Goal: Use online tool/utility: Utilize a website feature to perform a specific function

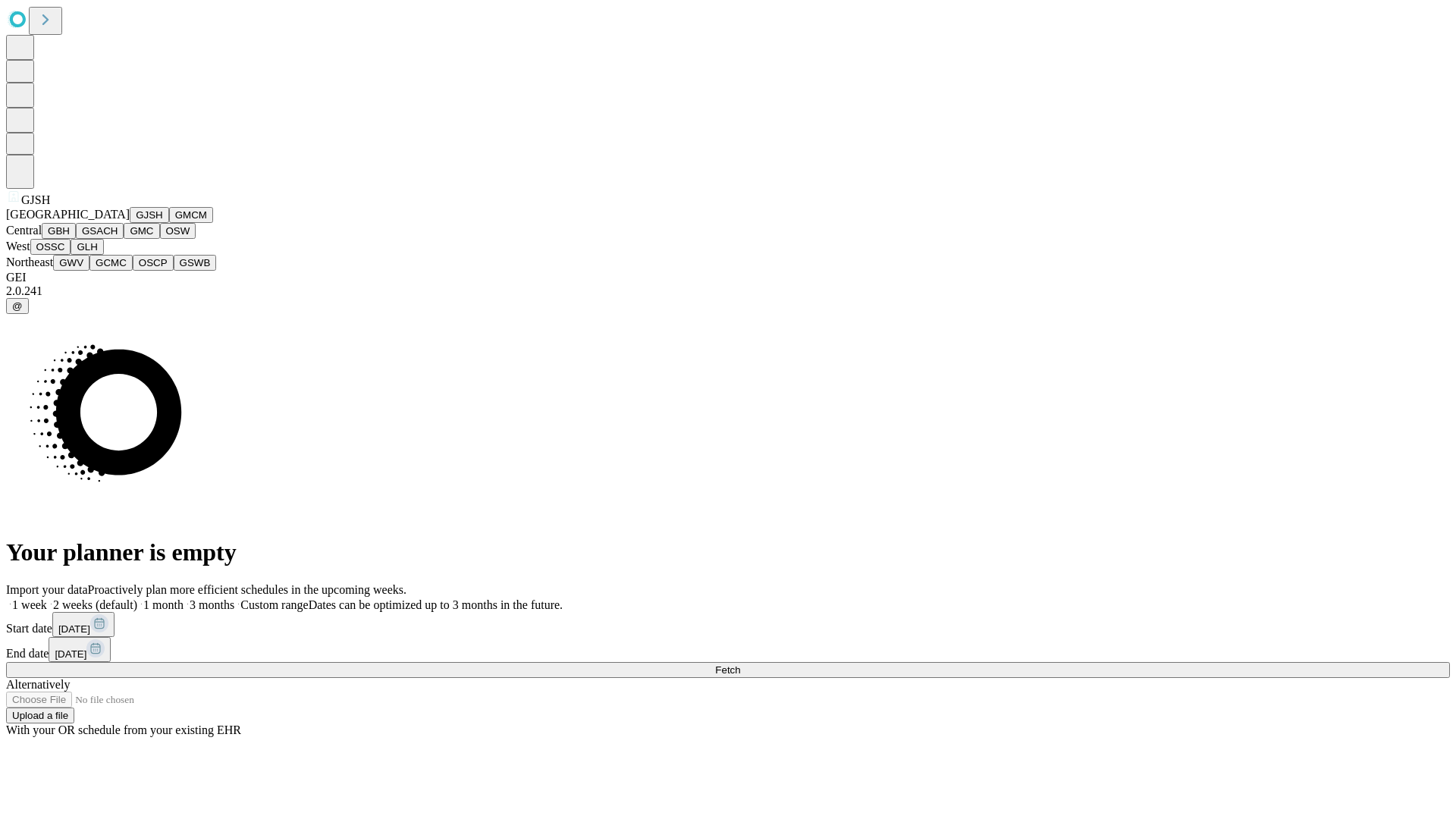
click at [130, 223] on button "GJSH" at bounding box center [150, 214] width 40 height 16
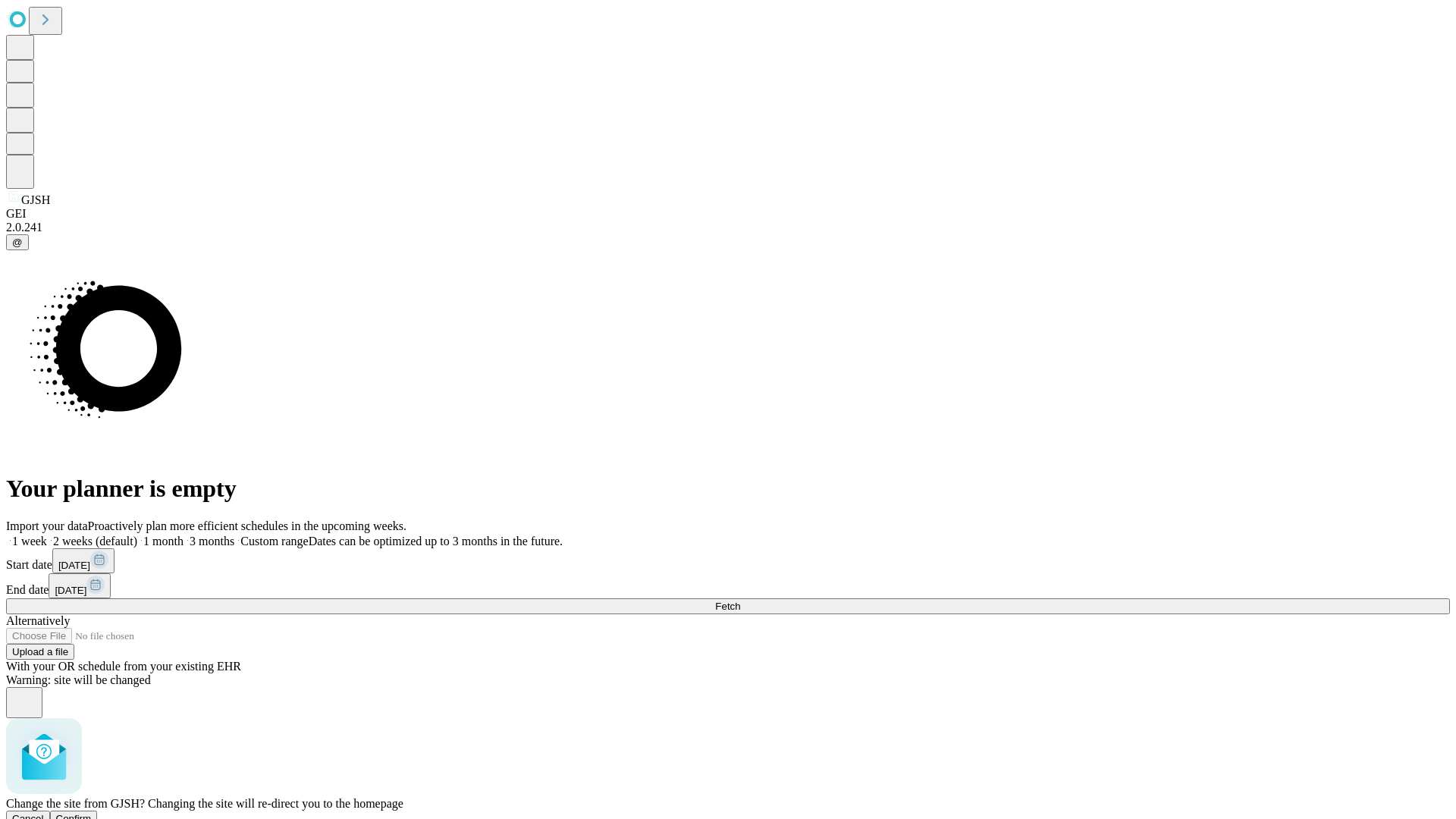
click at [92, 813] on span "Confirm" at bounding box center [74, 818] width 36 height 11
click at [183, 535] on label "1 month" at bounding box center [160, 541] width 46 height 13
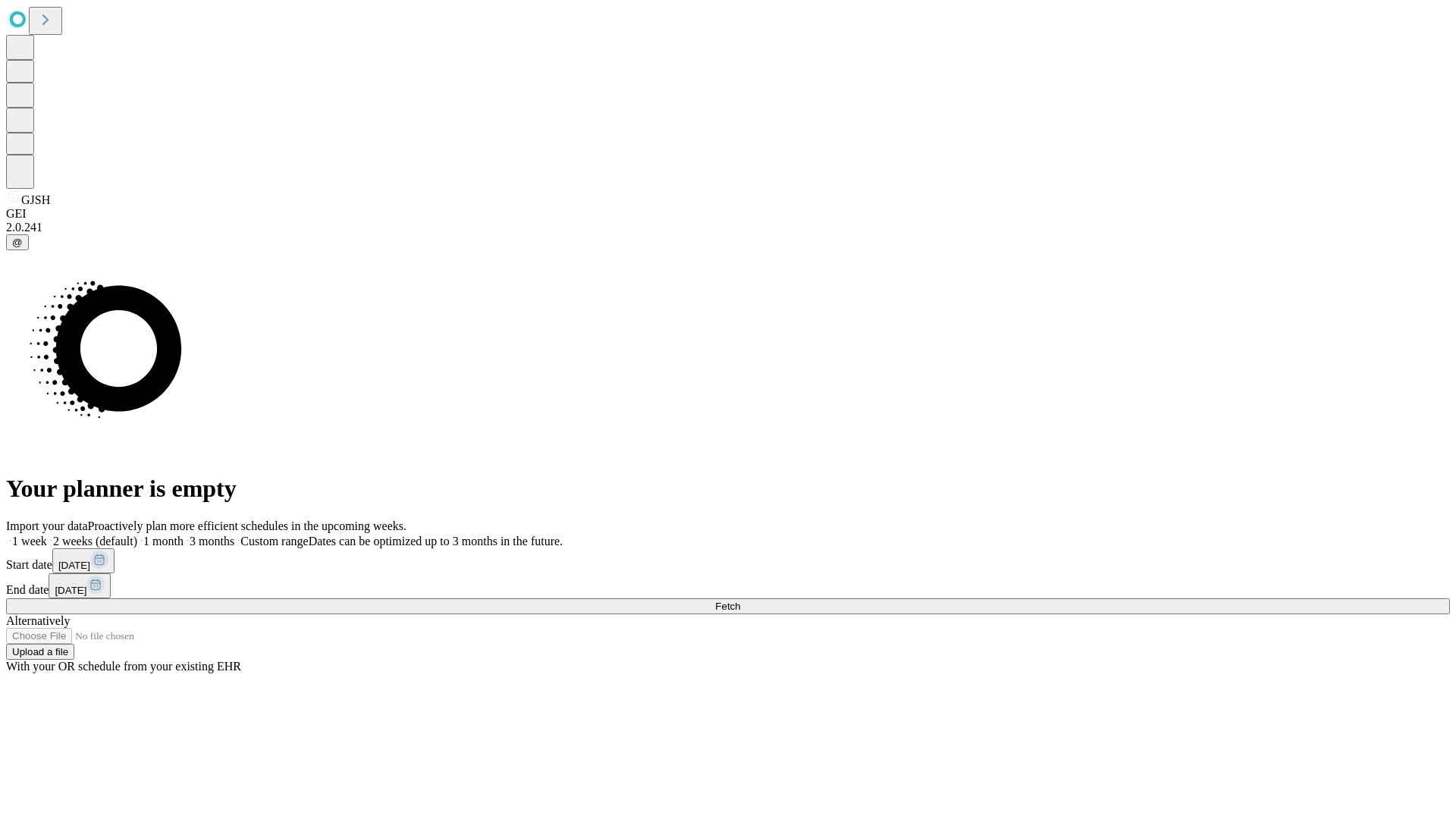
click at [740, 601] on span "Fetch" at bounding box center [728, 606] width 25 height 11
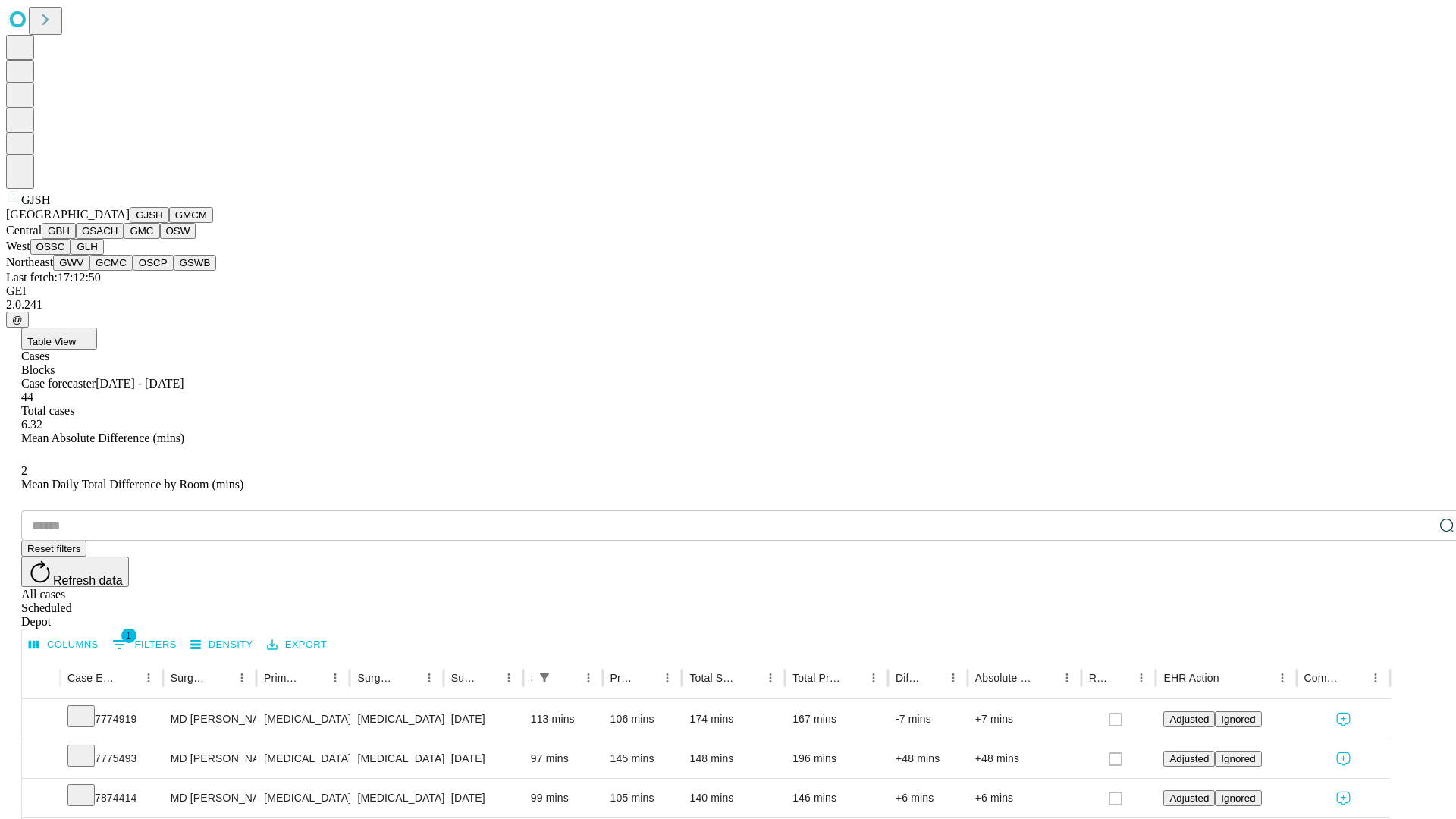
click at [169, 223] on button "GMCM" at bounding box center [191, 214] width 44 height 16
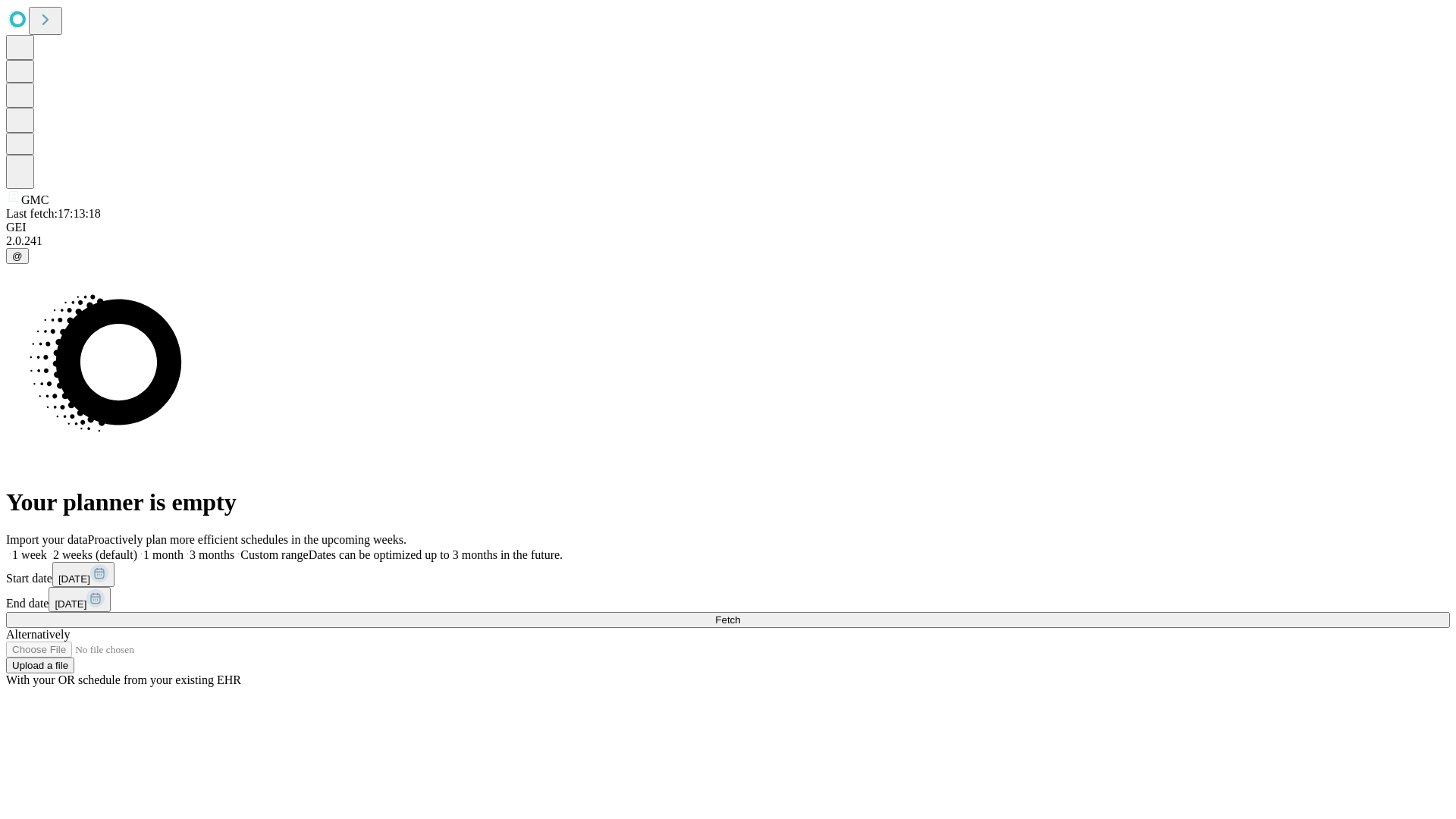
click at [183, 548] on label "1 month" at bounding box center [160, 554] width 46 height 13
click at [740, 614] on span "Fetch" at bounding box center [728, 620] width 25 height 11
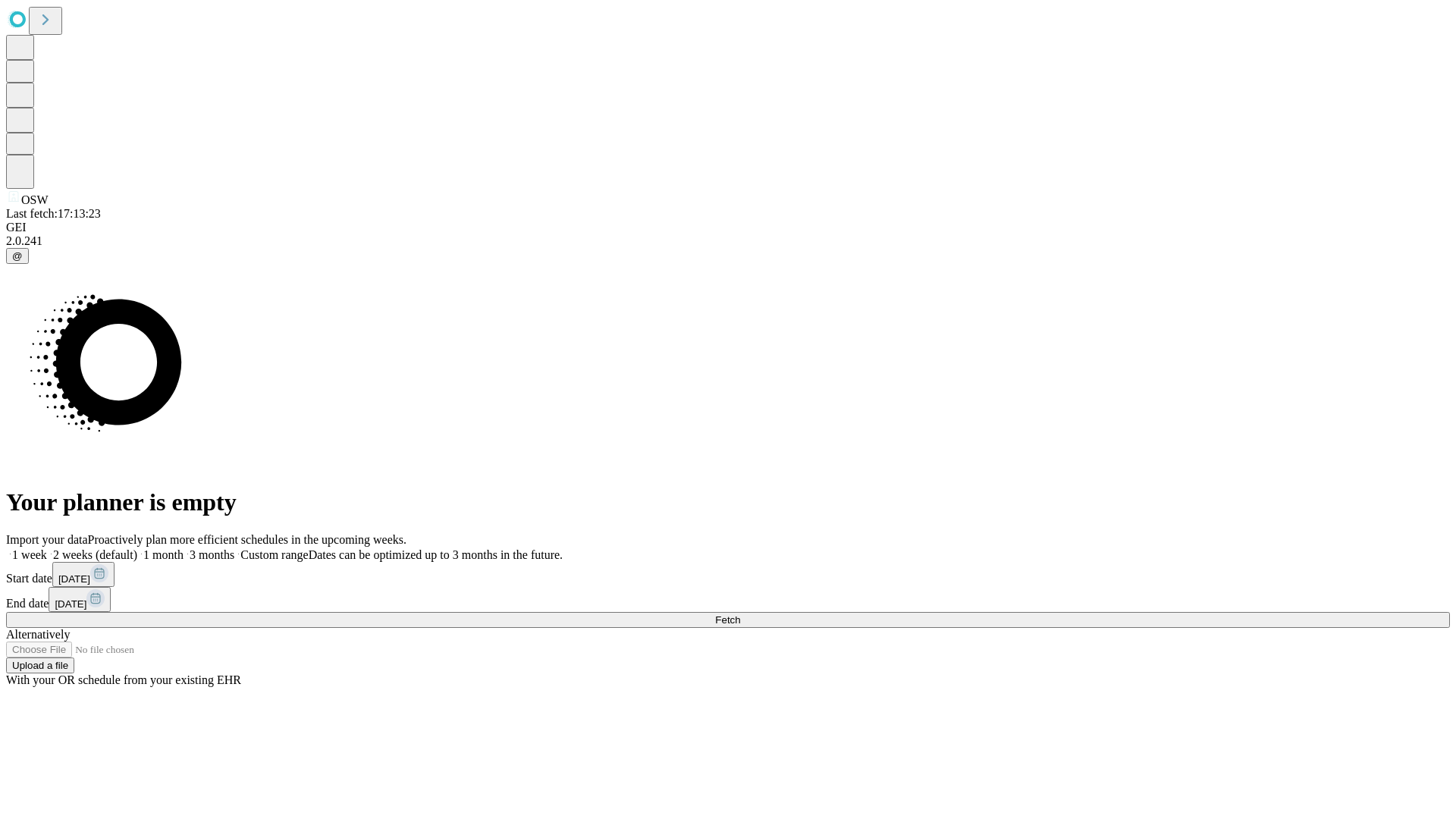
click at [183, 548] on label "1 month" at bounding box center [160, 554] width 46 height 13
click at [740, 614] on span "Fetch" at bounding box center [728, 620] width 25 height 11
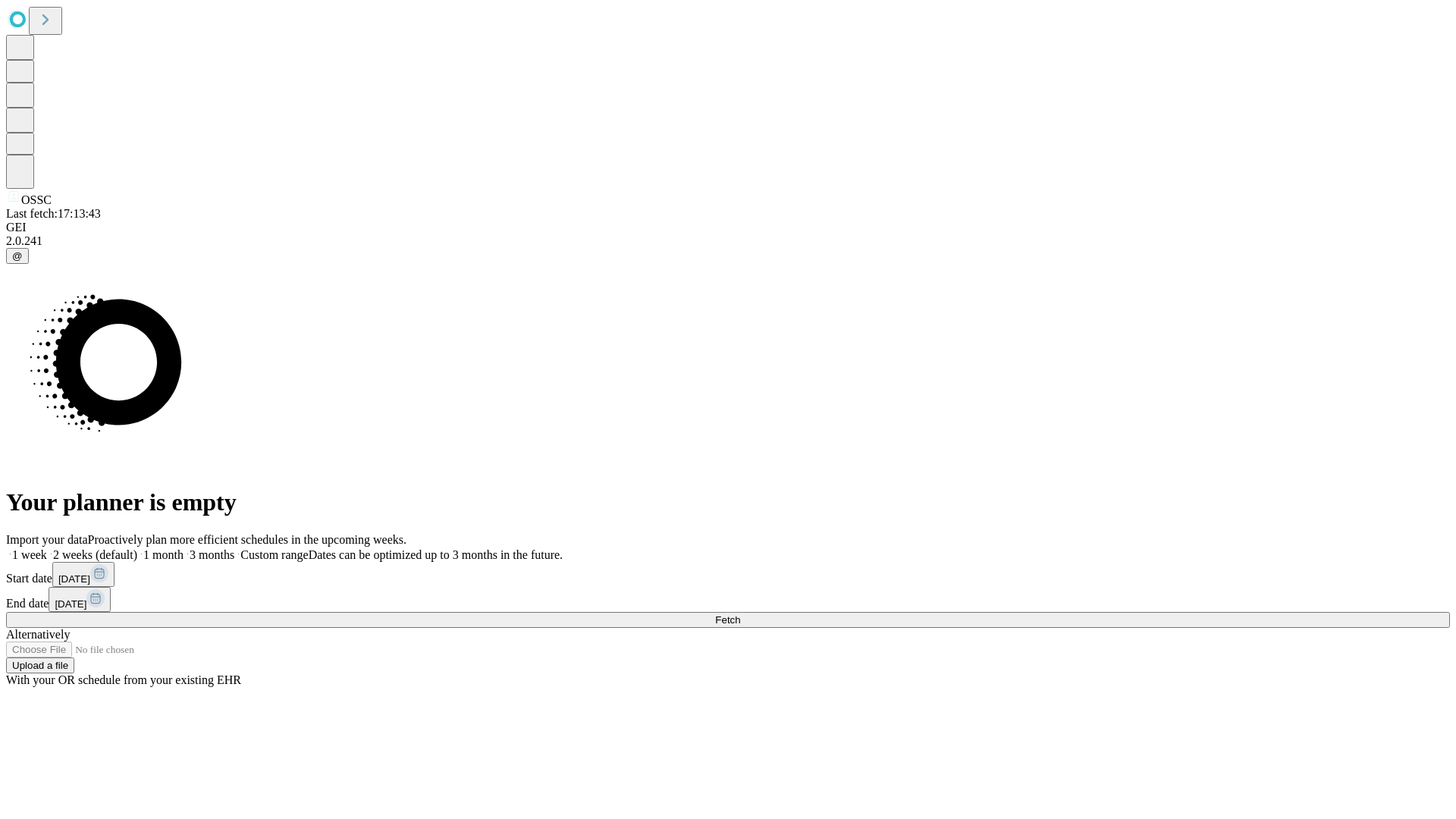
click at [740, 614] on span "Fetch" at bounding box center [728, 620] width 25 height 11
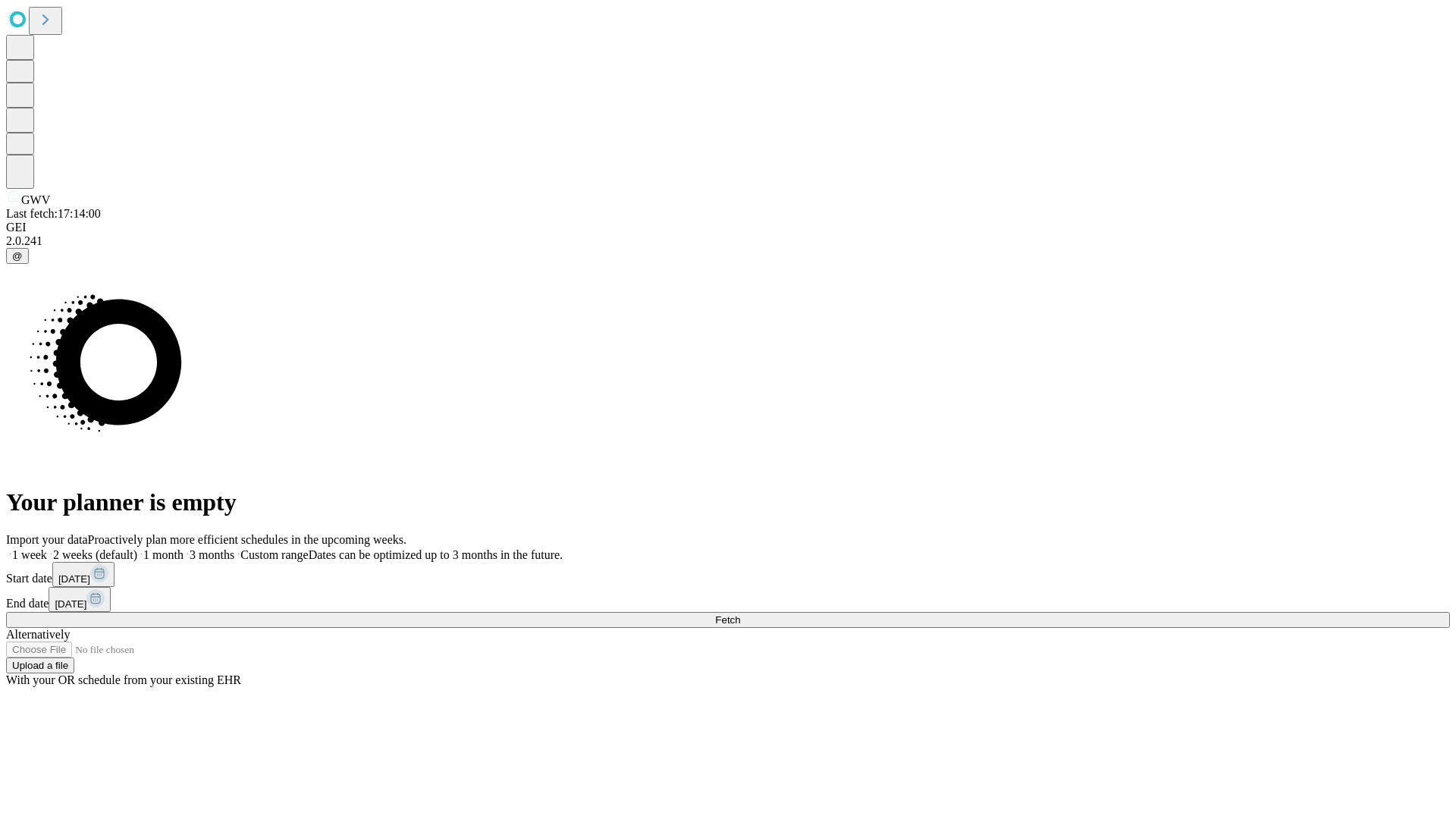
click at [183, 548] on label "1 month" at bounding box center [160, 554] width 46 height 13
click at [740, 614] on span "Fetch" at bounding box center [728, 620] width 25 height 11
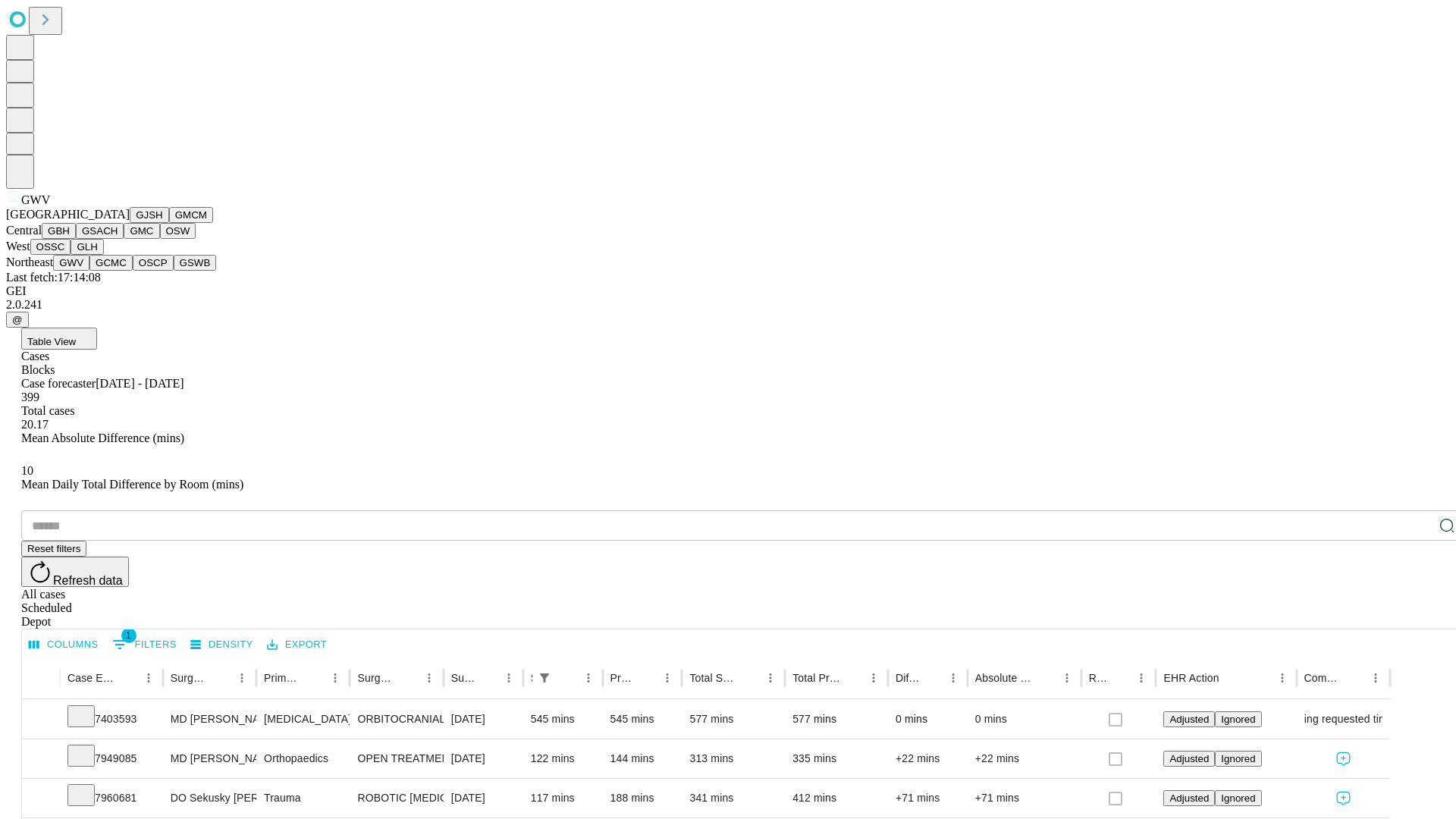
click at [118, 271] on button "GCMC" at bounding box center [111, 262] width 43 height 16
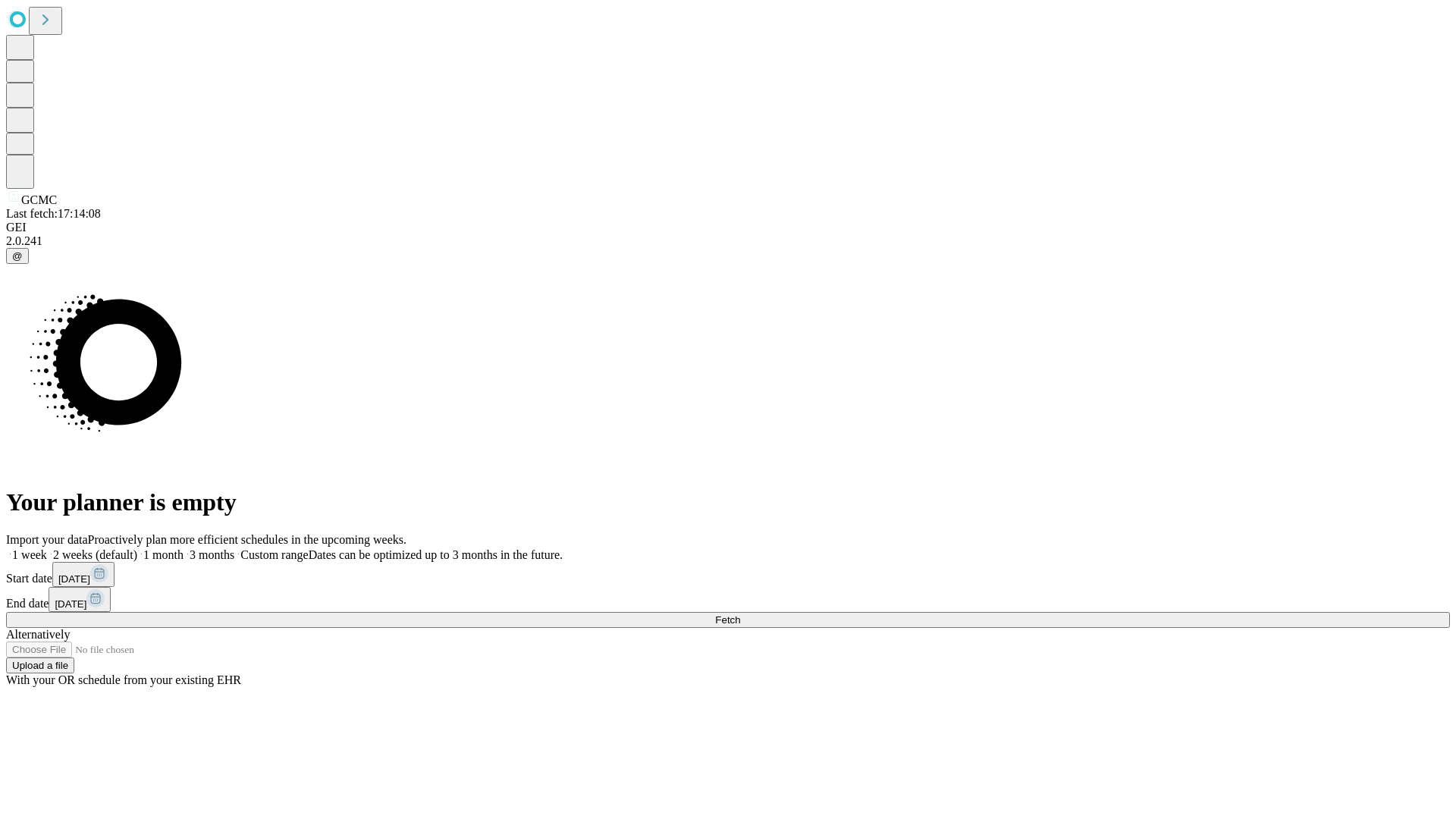
click at [183, 548] on label "1 month" at bounding box center [160, 554] width 46 height 13
click at [740, 614] on span "Fetch" at bounding box center [728, 620] width 25 height 11
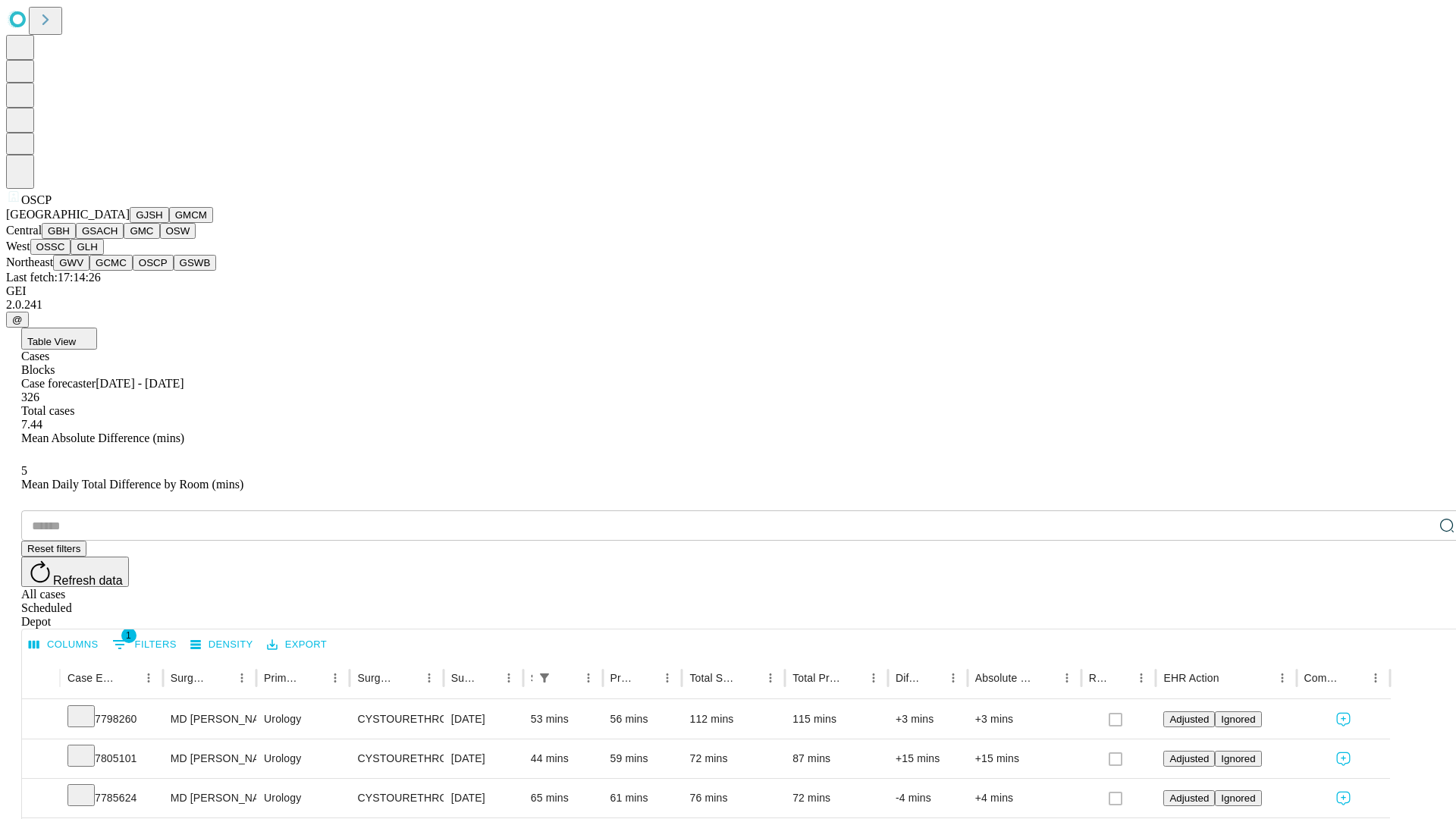
click at [173, 271] on button "GSWB" at bounding box center [195, 262] width 43 height 16
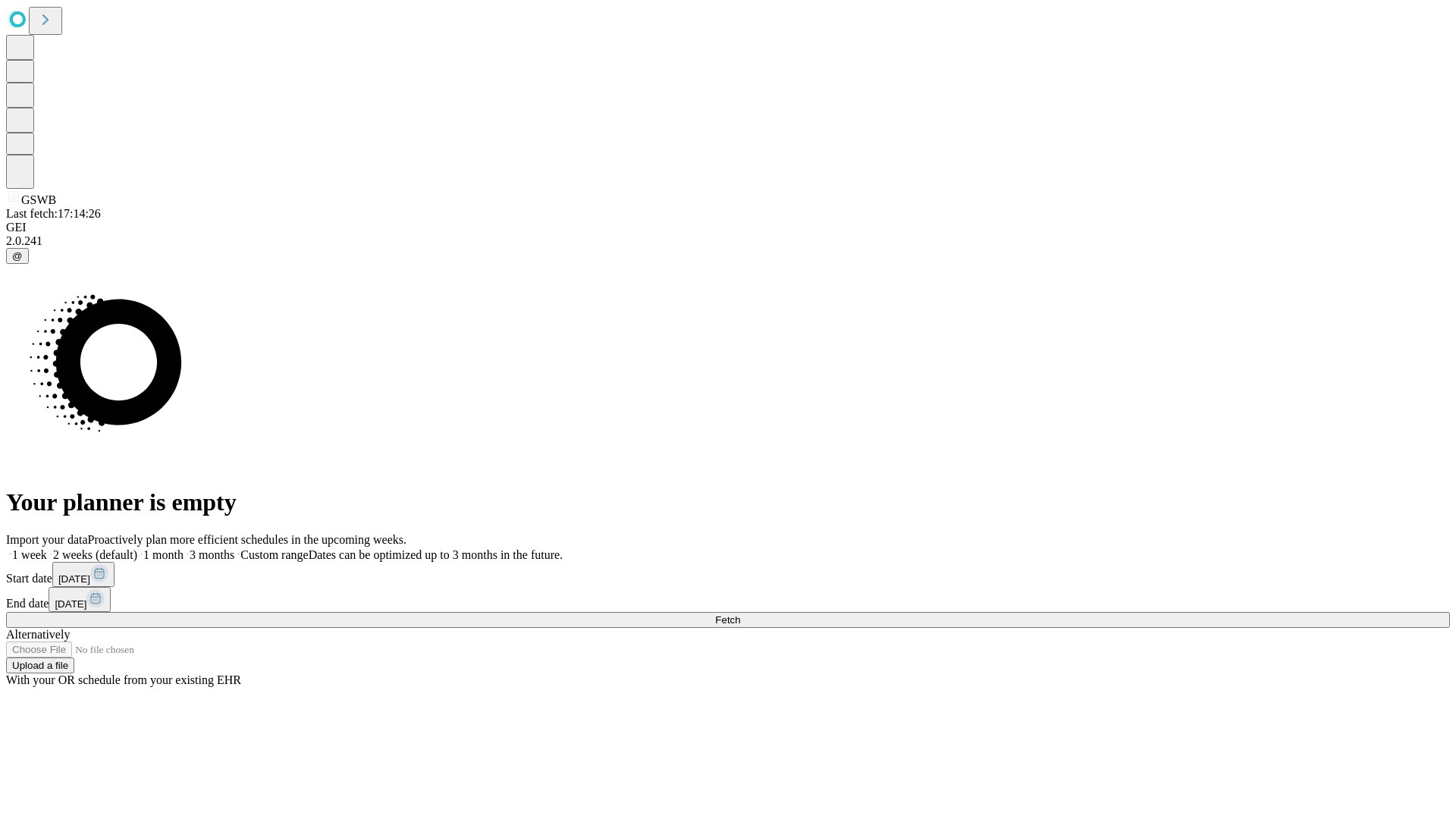
click at [183, 548] on label "1 month" at bounding box center [160, 554] width 46 height 13
click at [740, 614] on span "Fetch" at bounding box center [728, 620] width 25 height 11
